Goal: Navigation & Orientation: Go to known website

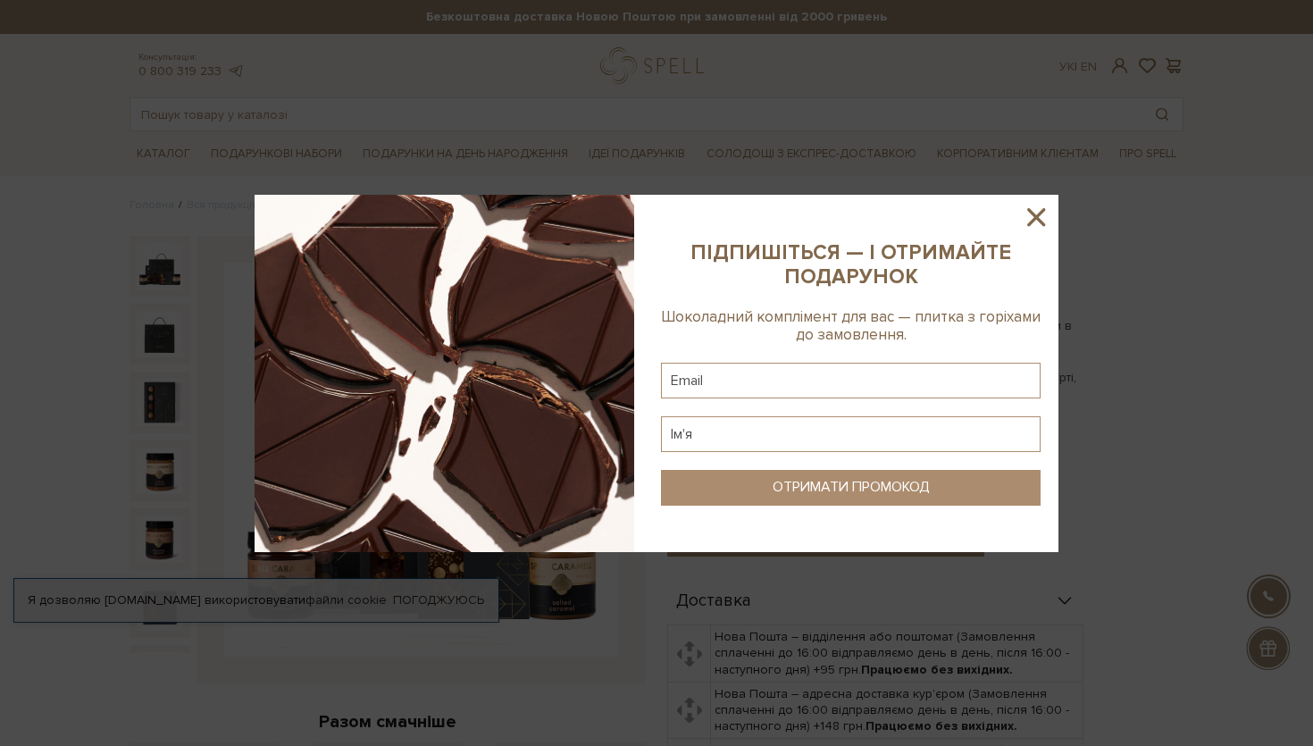
click at [1038, 213] on icon at bounding box center [1036, 217] width 18 height 18
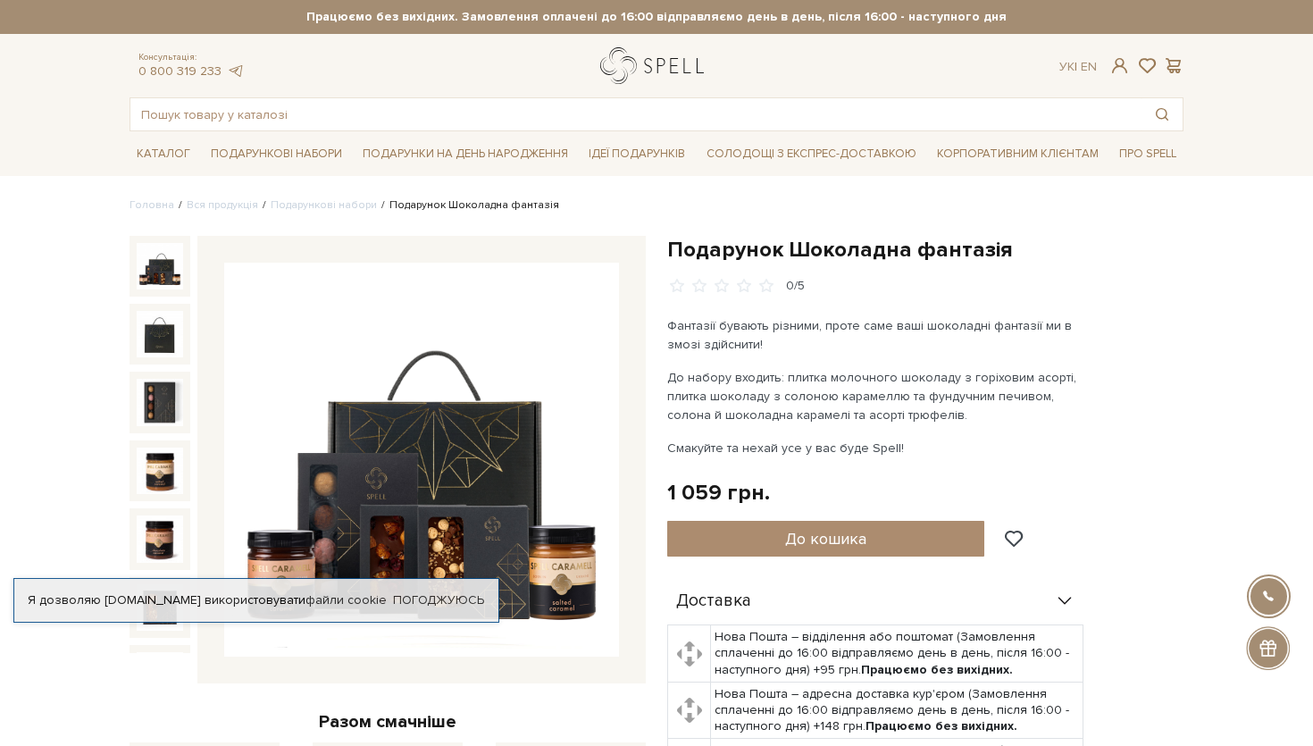
click at [644, 63] on link "logo" at bounding box center [656, 65] width 112 height 37
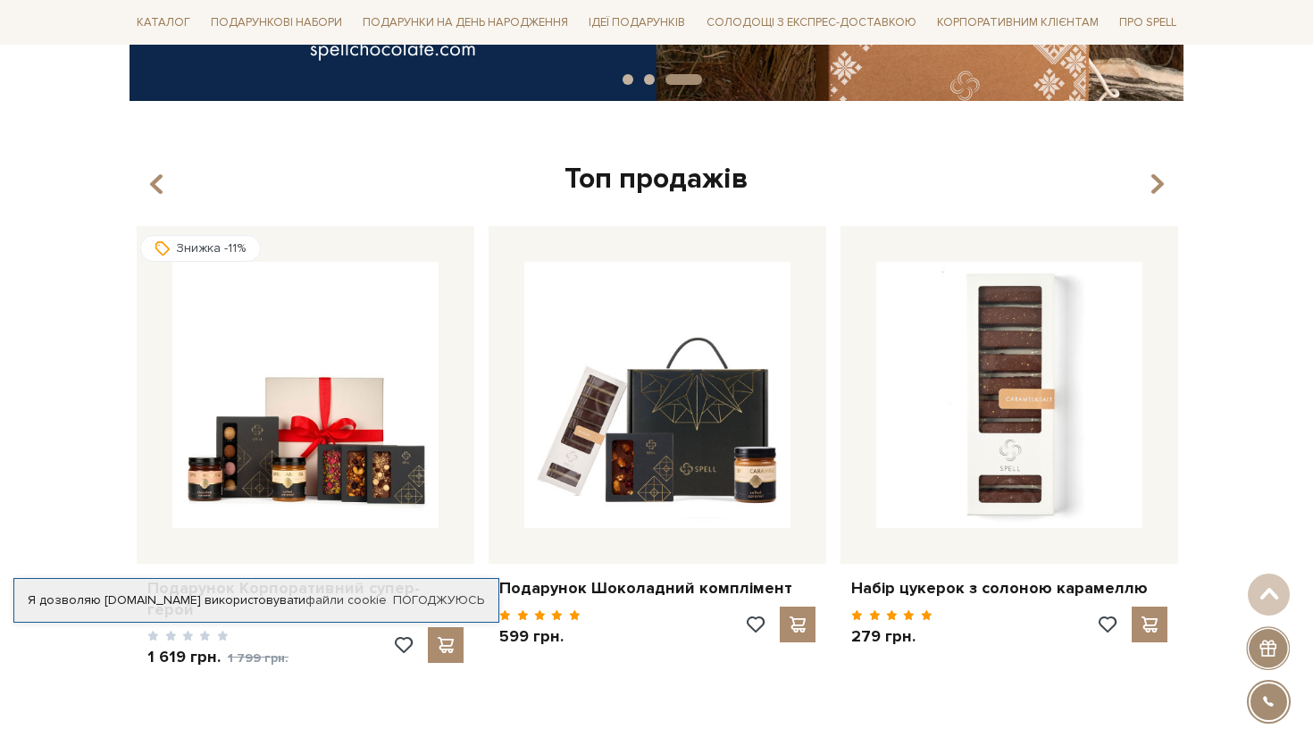
scroll to position [581, 0]
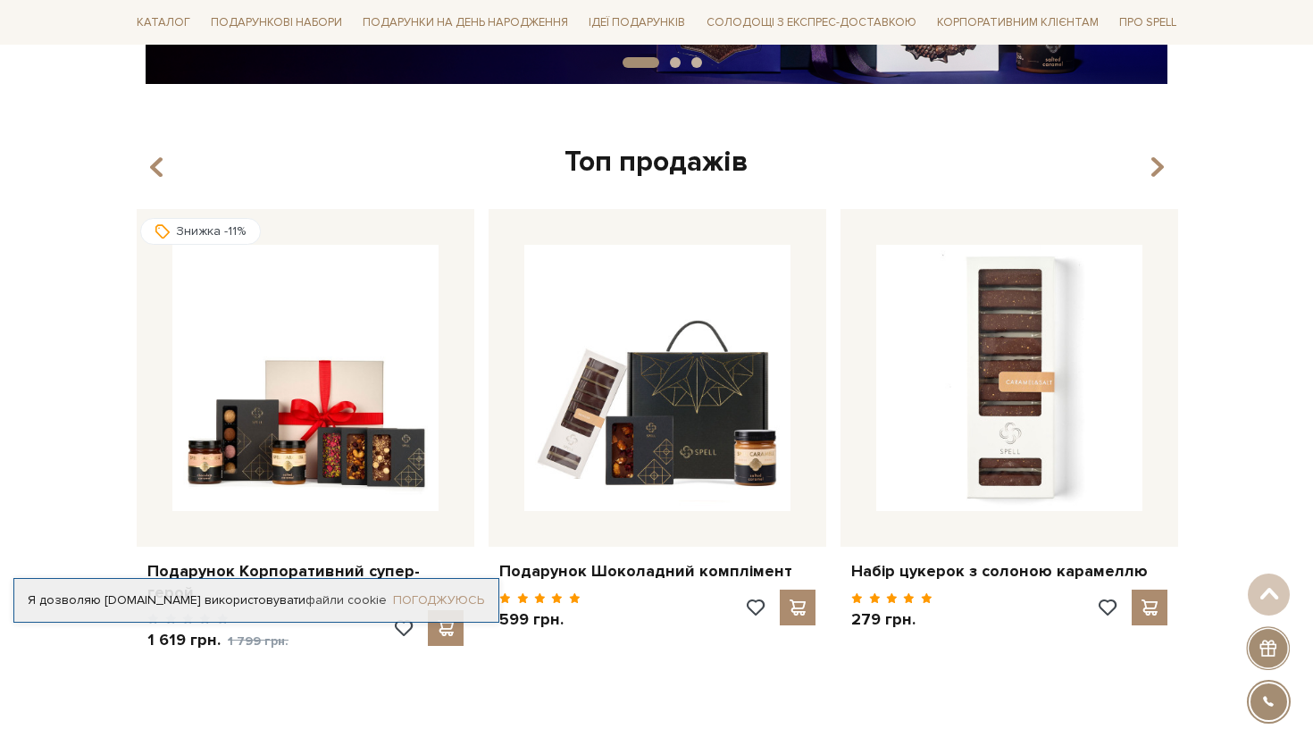
click at [458, 596] on link "Погоджуюсь" at bounding box center [438, 600] width 91 height 16
